Goal: Communication & Community: Answer question/provide support

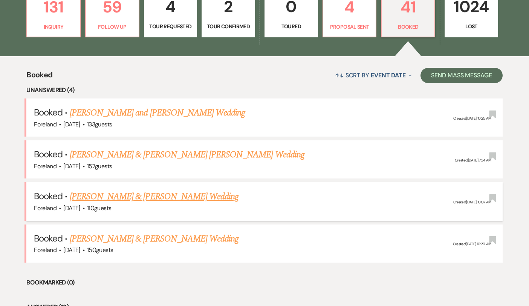
scroll to position [233, 0]
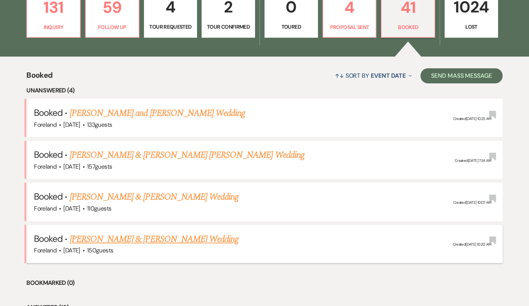
click at [141, 234] on link "[PERSON_NAME] & [PERSON_NAME] Wedding" at bounding box center [154, 239] width 169 height 14
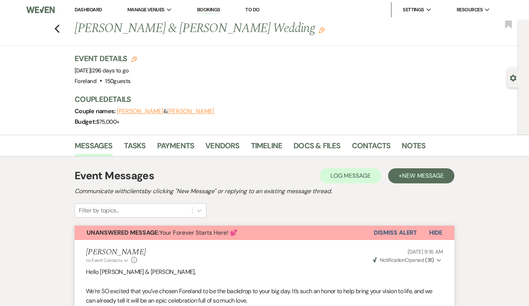
click at [401, 232] on button "Dismiss Alert" at bounding box center [395, 232] width 43 height 14
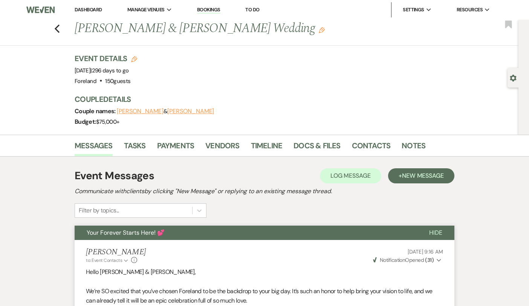
click at [60, 28] on div "Previous [PERSON_NAME] & [PERSON_NAME] Wedding Edit Bookmark" at bounding box center [257, 33] width 522 height 26
click at [58, 28] on icon "Previous" at bounding box center [57, 28] width 6 height 9
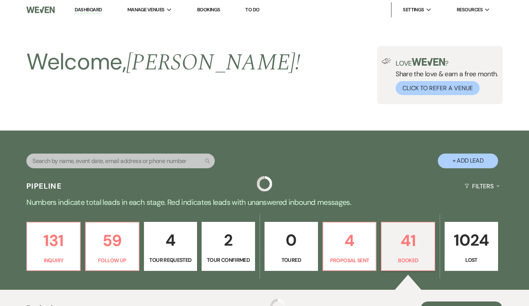
scroll to position [233, 0]
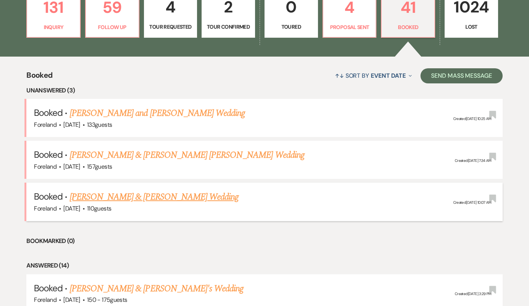
click at [164, 197] on link "[PERSON_NAME] & [PERSON_NAME] Wedding" at bounding box center [154, 197] width 169 height 14
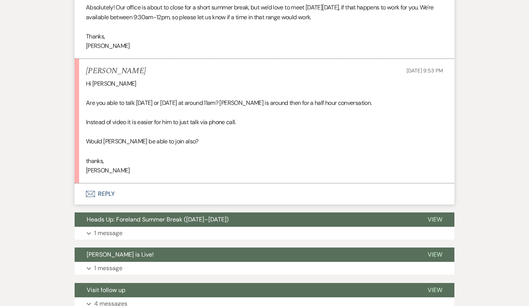
scroll to position [770, 0]
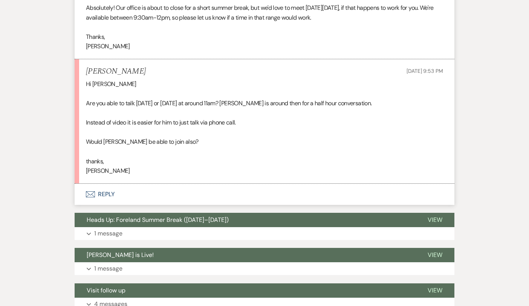
click at [103, 184] on button "Envelope Reply" at bounding box center [265, 194] width 380 height 21
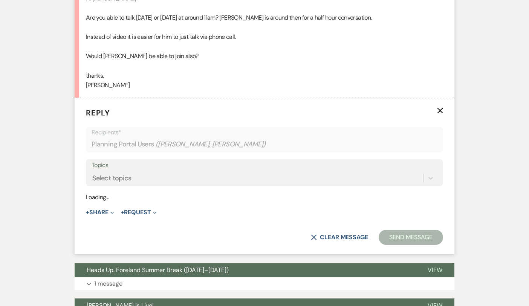
scroll to position [866, 0]
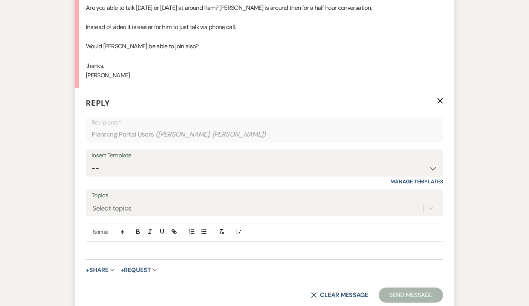
click at [205, 246] on p at bounding box center [264, 250] width 345 height 8
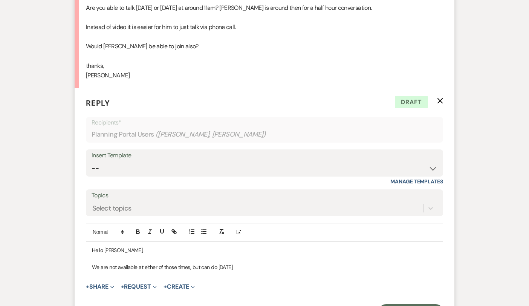
click at [217, 263] on p "We are not available at either of those times, but can do [DATE]" at bounding box center [264, 267] width 345 height 8
click at [250, 263] on p "We are not available at either of those times, but can do [DATE]" at bounding box center [264, 267] width 345 height 8
click at [217, 263] on p "We are not available at either of those times, but can do [DATE][DATE] 11am" at bounding box center [264, 267] width 345 height 8
click at [320, 263] on p "We are not available at either of those times, but can do a call [DATE][DATE] 1…" at bounding box center [264, 267] width 345 height 8
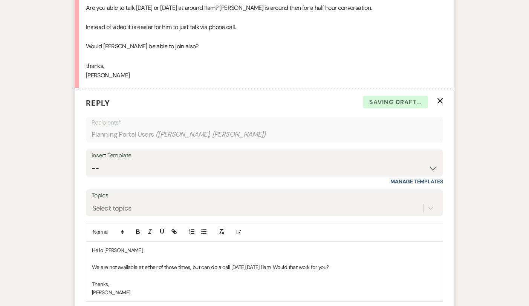
click at [299, 288] on p "[PERSON_NAME]" at bounding box center [264, 292] width 345 height 8
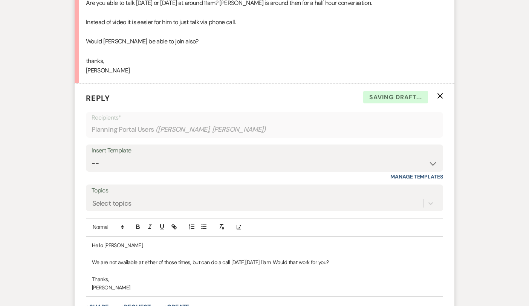
scroll to position [874, 0]
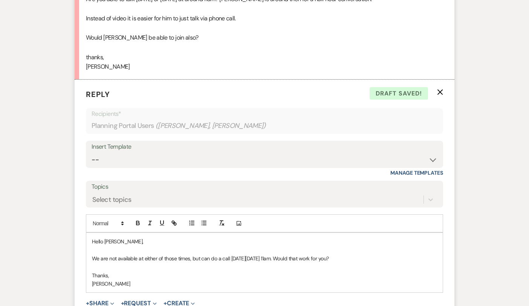
click at [307, 279] on p "[PERSON_NAME]" at bounding box center [264, 283] width 345 height 8
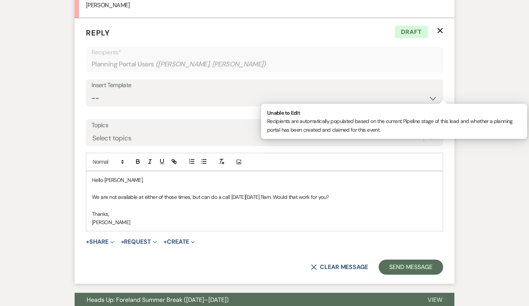
scroll to position [936, 0]
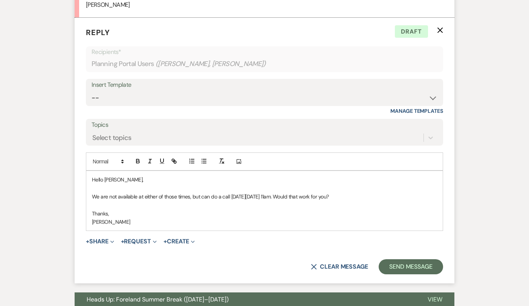
click at [219, 217] on p "[PERSON_NAME]" at bounding box center [264, 221] width 345 height 8
click at [422, 259] on button "Send Message" at bounding box center [411, 266] width 64 height 15
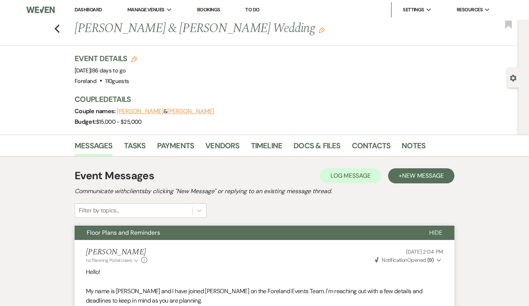
scroll to position [0, 0]
click at [63, 28] on div "Previous [PERSON_NAME] & [PERSON_NAME] Wedding Edit Bookmark" at bounding box center [257, 33] width 522 height 26
click at [60, 28] on div "Previous [PERSON_NAME] & [PERSON_NAME] Wedding Edit Bookmark" at bounding box center [257, 33] width 522 height 26
click at [55, 28] on icon "Previous" at bounding box center [57, 28] width 6 height 9
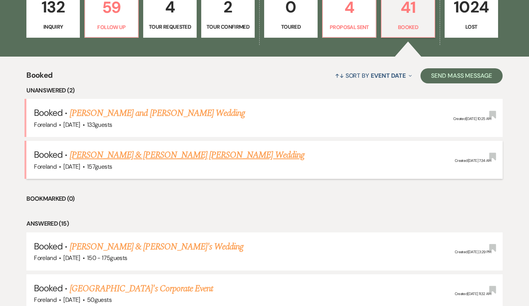
click at [100, 150] on link "[PERSON_NAME] & [PERSON_NAME] [PERSON_NAME] Wedding" at bounding box center [187, 155] width 235 height 14
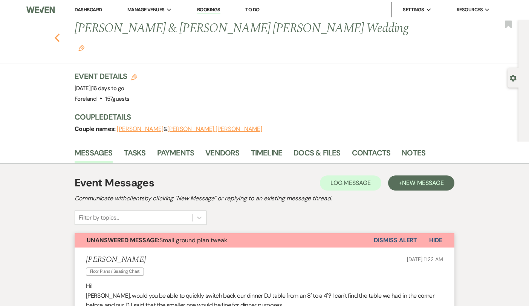
click at [56, 33] on icon "Previous" at bounding box center [57, 37] width 6 height 9
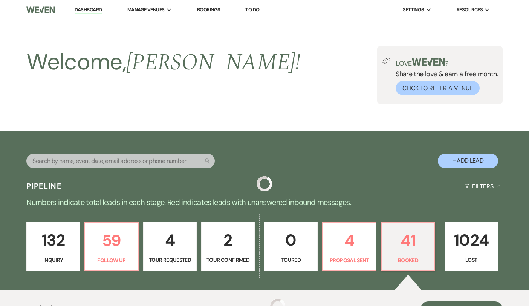
scroll to position [233, 0]
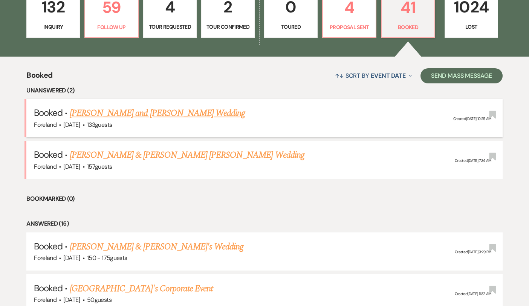
click at [139, 108] on link "[PERSON_NAME] and [PERSON_NAME] Wedding" at bounding box center [158, 113] width 176 height 14
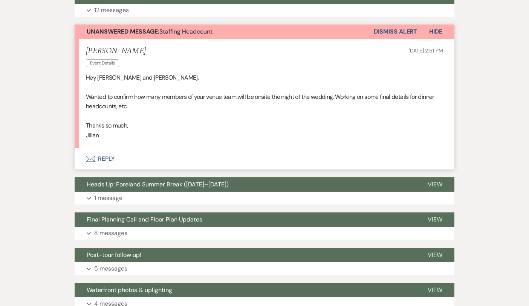
scroll to position [249, 0]
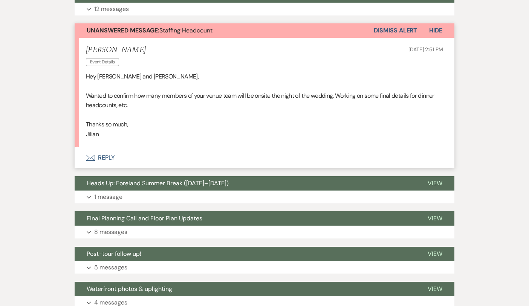
click at [97, 151] on button "Envelope Reply" at bounding box center [265, 157] width 380 height 21
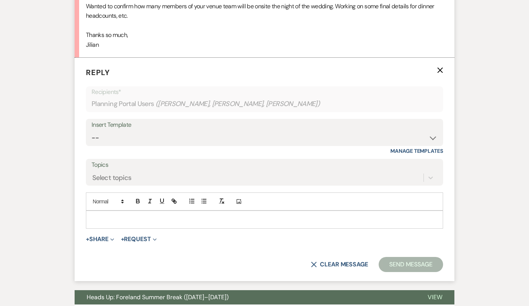
scroll to position [352, 0]
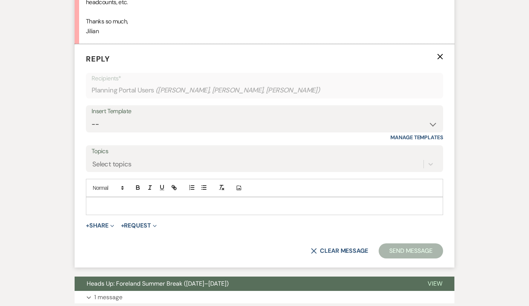
click at [141, 197] on div at bounding box center [264, 205] width 357 height 17
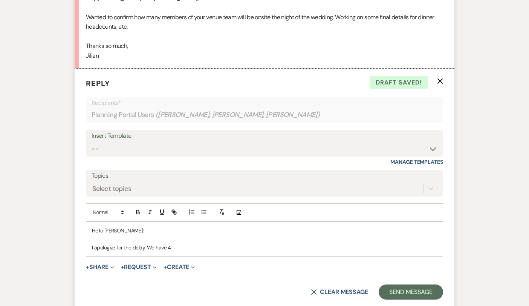
scroll to position [331, 0]
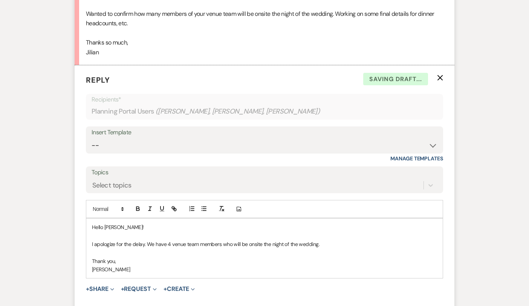
click at [176, 265] on p "[PERSON_NAME]" at bounding box center [264, 269] width 345 height 8
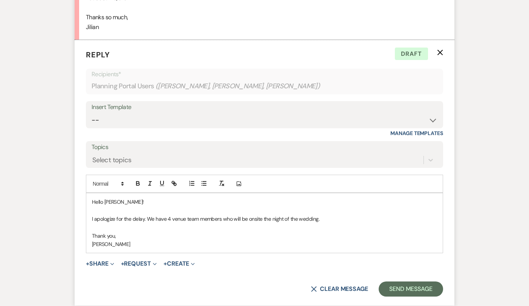
scroll to position [364, 0]
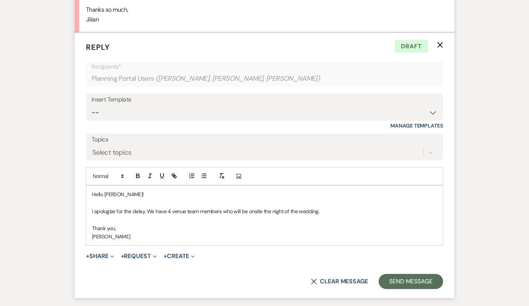
click at [204, 227] on p "Thank you," at bounding box center [264, 228] width 345 height 8
click at [210, 234] on p "[PERSON_NAME]" at bounding box center [264, 236] width 345 height 8
click at [412, 276] on button "Send Message" at bounding box center [411, 281] width 64 height 15
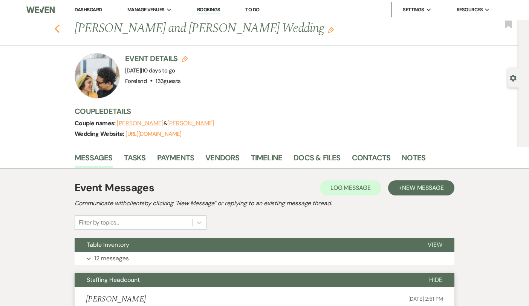
scroll to position [0, 0]
click at [57, 27] on use "button" at bounding box center [57, 28] width 5 height 8
